Goal: Task Accomplishment & Management: Complete application form

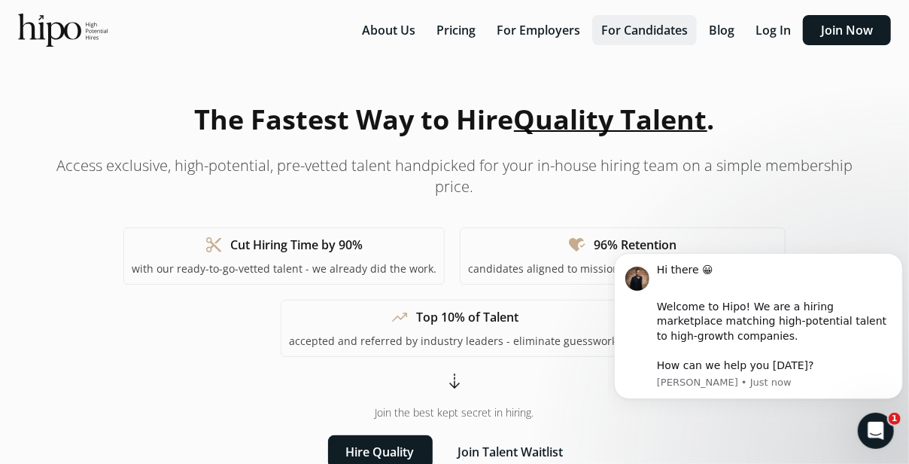
click at [658, 26] on button "For Candidates" at bounding box center [644, 30] width 105 height 30
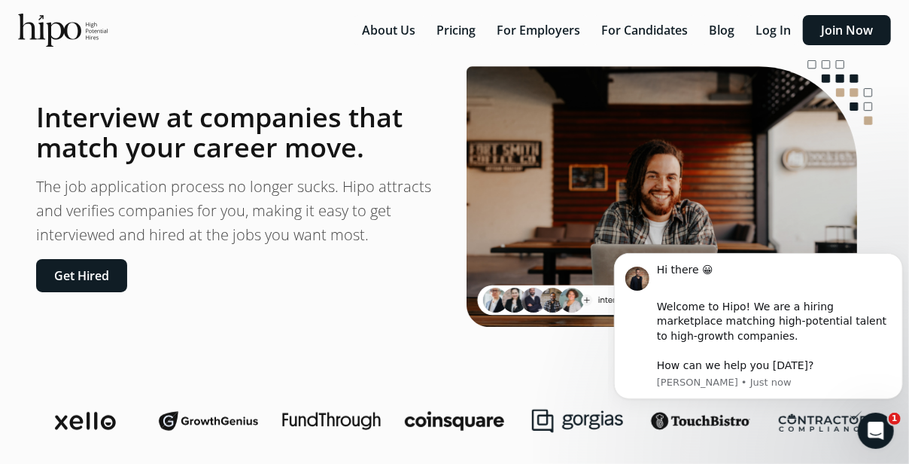
scroll to position [24, 0]
click at [72, 285] on button "Get Hired" at bounding box center [81, 275] width 91 height 33
